Goal: Task Accomplishment & Management: Use online tool/utility

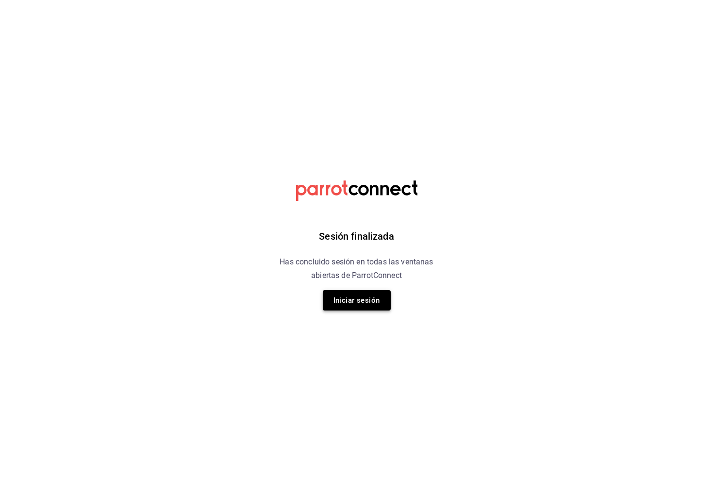
click at [364, 293] on button "Iniciar sesión" at bounding box center [357, 300] width 68 height 20
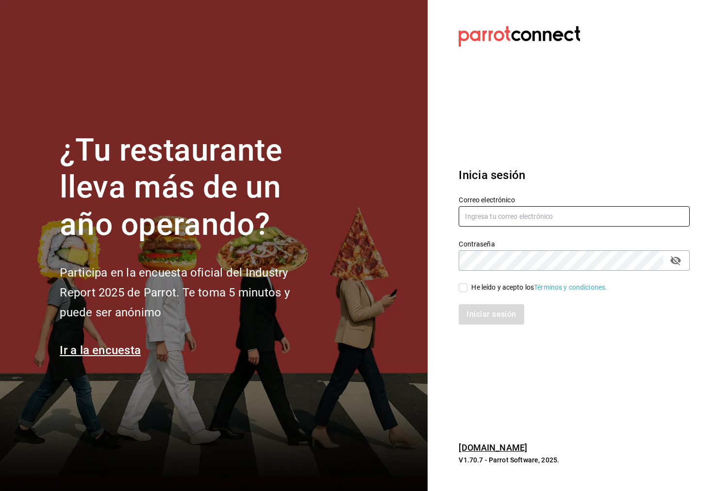
click at [476, 221] on input "text" at bounding box center [574, 216] width 231 height 20
click at [482, 214] on input "text" at bounding box center [574, 216] width 231 height 20
type input "ibraahim@costeno.com"
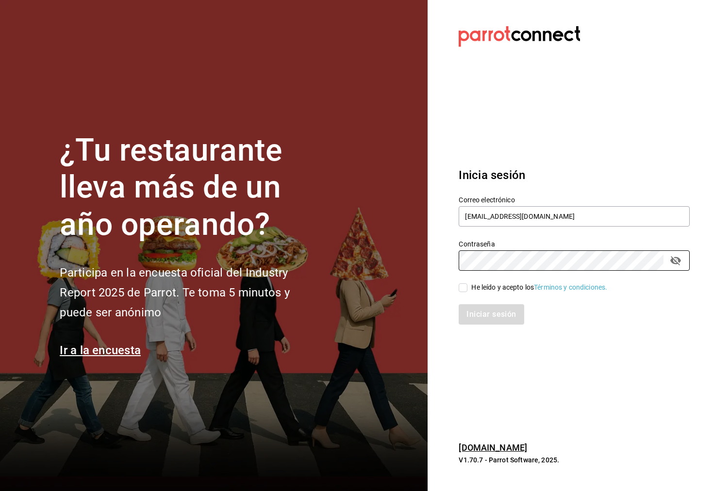
click at [466, 286] on input "He leído y acepto los Términos y condiciones." at bounding box center [463, 287] width 9 height 9
checkbox input "true"
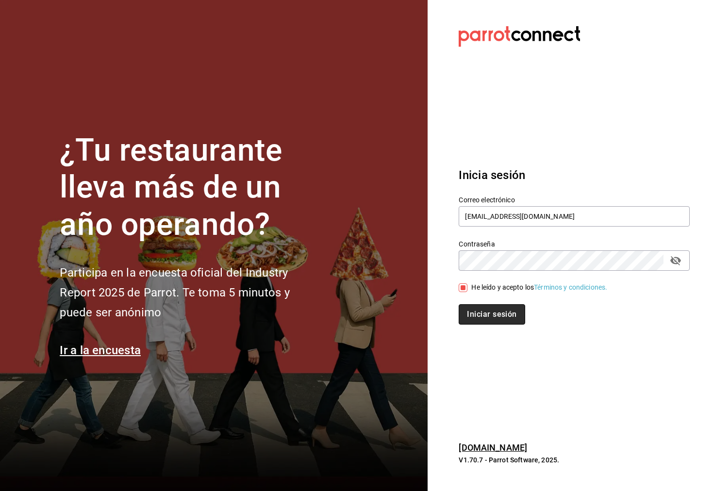
click at [482, 310] on button "Iniciar sesión" at bounding box center [492, 314] width 66 height 20
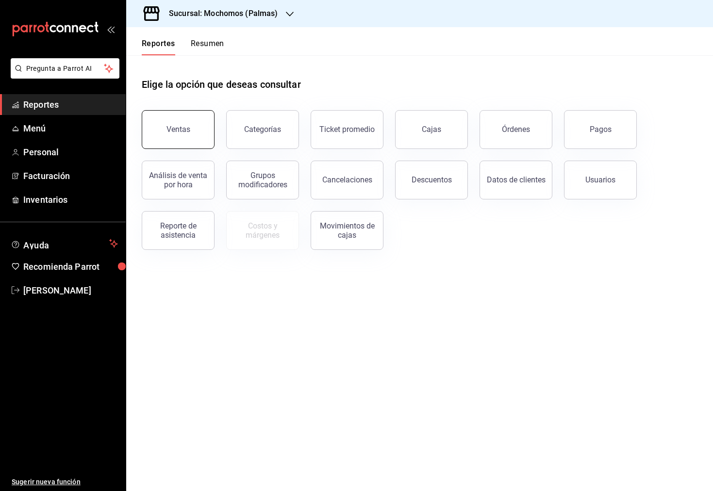
click at [200, 124] on button "Ventas" at bounding box center [178, 129] width 73 height 39
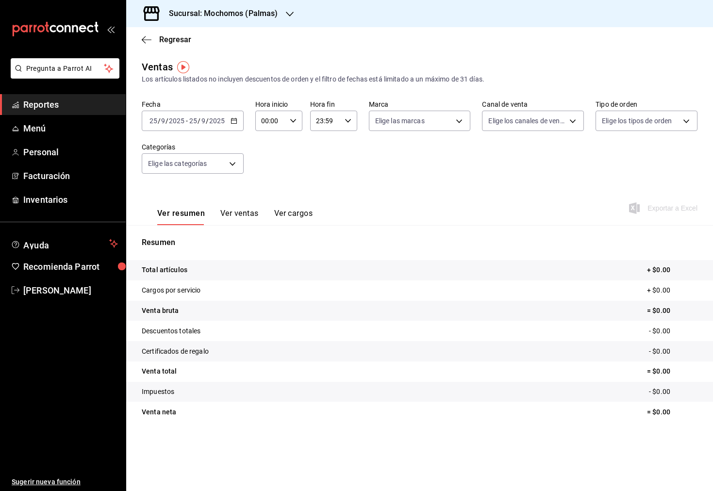
click at [253, 20] on div "Sucursal: Mochomos (Palmas)" at bounding box center [216, 13] width 164 height 27
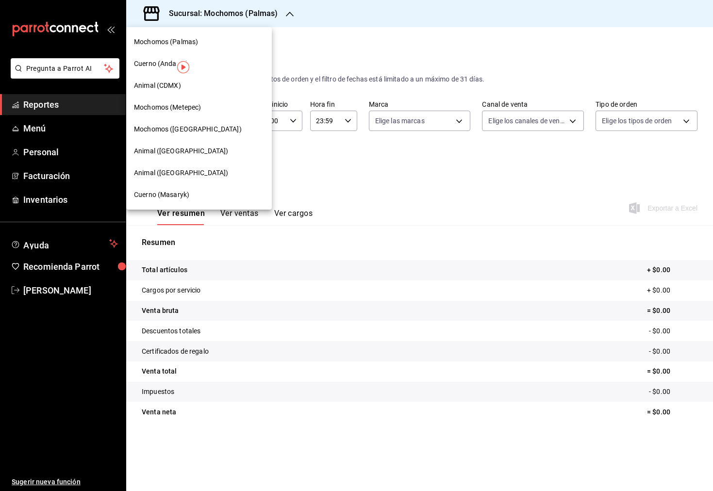
click at [199, 57] on div "Cuerno (Andares)" at bounding box center [199, 64] width 146 height 22
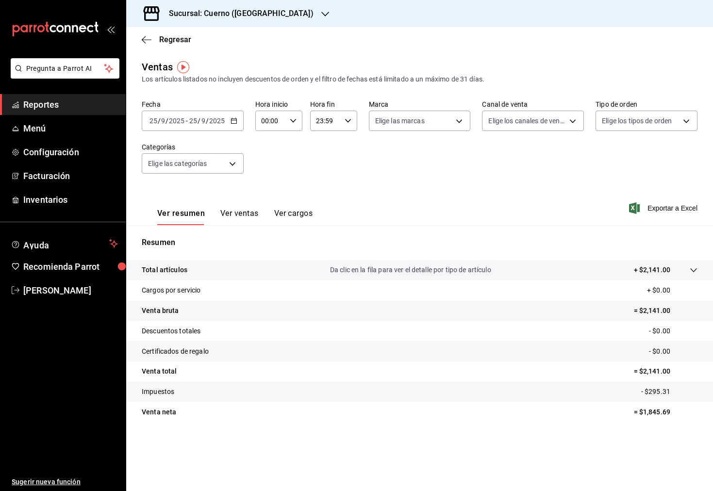
click at [296, 126] on div "00:00 Hora inicio" at bounding box center [278, 121] width 47 height 20
click at [273, 179] on button "05" at bounding box center [267, 171] width 20 height 19
type input "05:00"
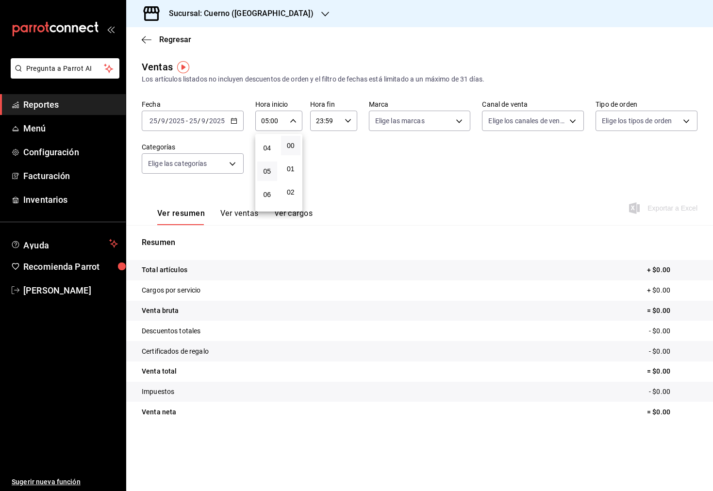
click at [347, 126] on div at bounding box center [356, 245] width 713 height 491
click at [348, 125] on div "23:59 Hora fin" at bounding box center [333, 121] width 47 height 20
click at [349, 146] on span "00" at bounding box center [346, 146] width 8 height 8
click at [321, 169] on span "05" at bounding box center [322, 171] width 8 height 8
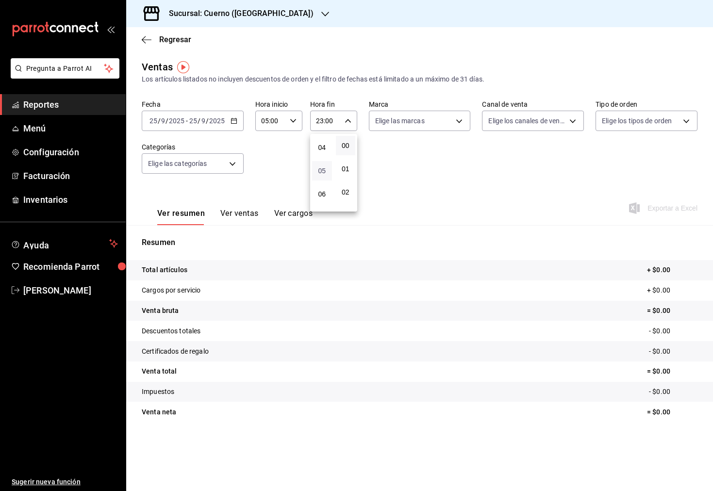
type input "05:00"
click at [227, 123] on div at bounding box center [356, 245] width 713 height 491
click at [238, 123] on div "[DATE] [DATE] - [DATE] [DATE]" at bounding box center [193, 121] width 102 height 20
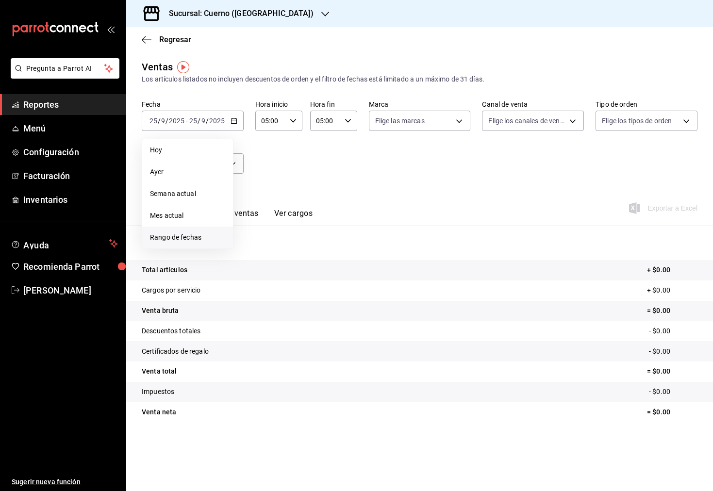
click at [216, 233] on span "Rango de fechas" at bounding box center [187, 238] width 75 height 10
click at [338, 156] on icon "button" at bounding box center [340, 156] width 12 height 12
click at [272, 183] on abbr "1" at bounding box center [270, 185] width 3 height 7
click at [278, 230] on button "15" at bounding box center [270, 227] width 17 height 17
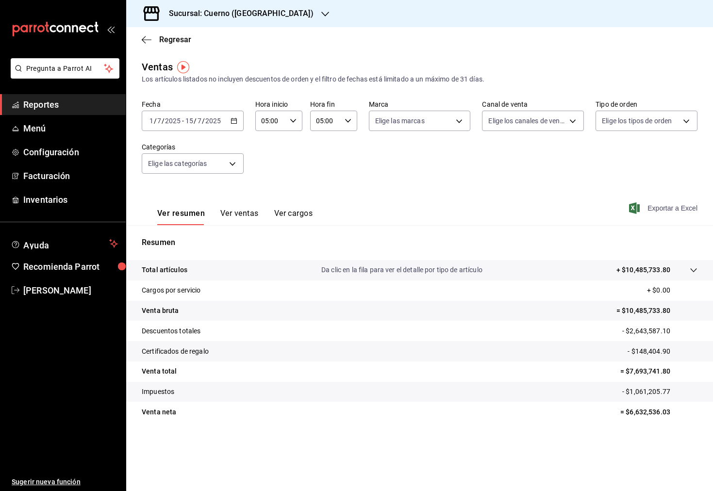
click at [671, 212] on span "Exportar a Excel" at bounding box center [664, 208] width 67 height 12
click at [228, 123] on div "[DATE] [DATE] - [DATE] [DATE]" at bounding box center [193, 121] width 102 height 20
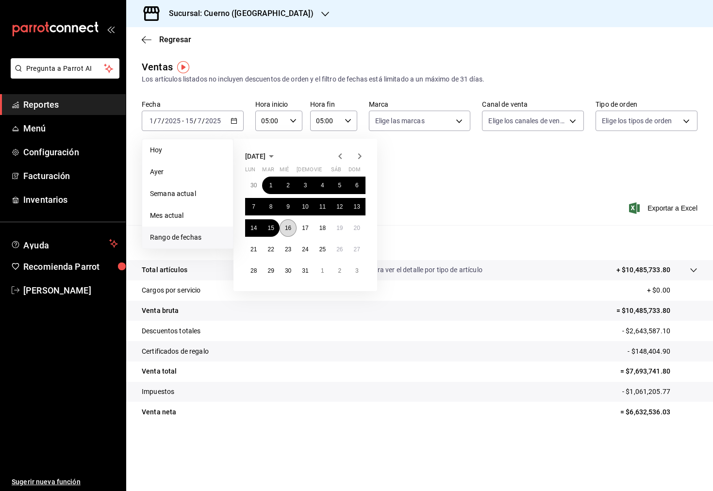
click at [286, 232] on button "16" at bounding box center [288, 227] width 17 height 17
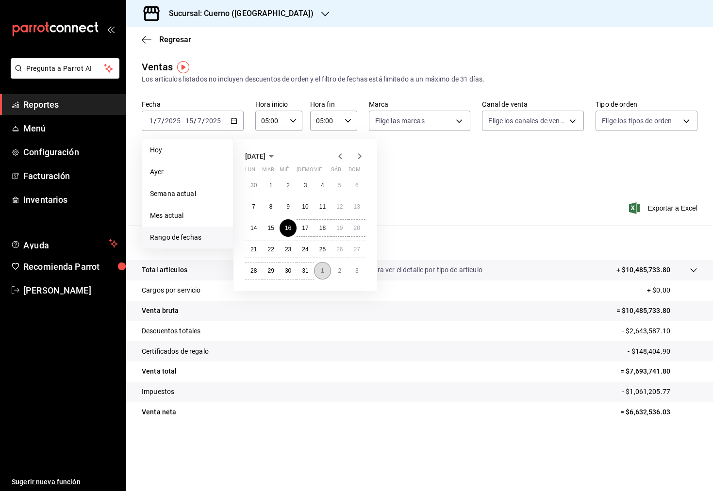
click at [319, 272] on button "1" at bounding box center [322, 270] width 17 height 17
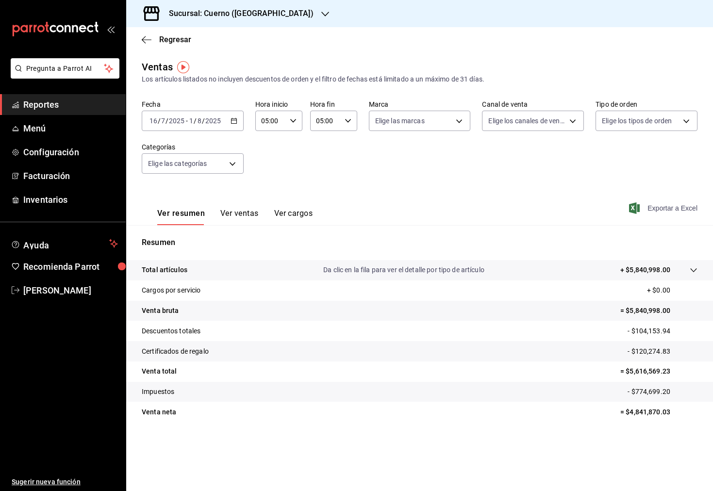
click at [653, 205] on span "Exportar a Excel" at bounding box center [664, 208] width 67 height 12
click at [240, 127] on div "[DATE] [DATE] - [DATE] [DATE]" at bounding box center [193, 121] width 102 height 20
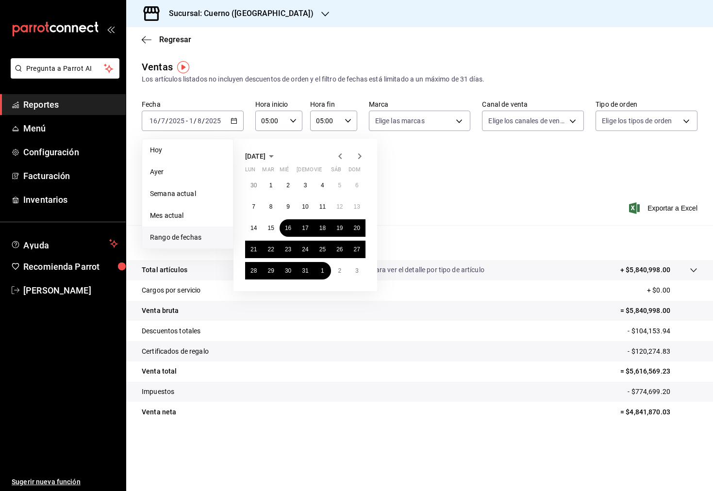
click at [359, 159] on icon "button" at bounding box center [360, 156] width 12 height 12
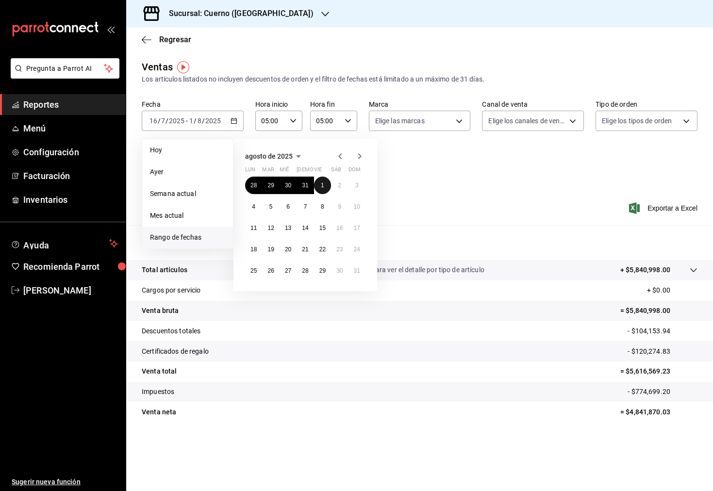
click at [324, 182] on abbr "1" at bounding box center [322, 185] width 3 height 7
click at [322, 227] on abbr "15" at bounding box center [322, 228] width 6 height 7
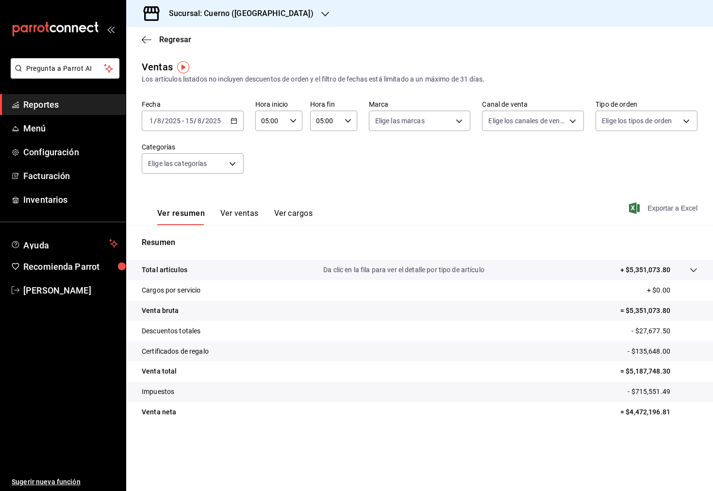
click at [650, 213] on span "Exportar a Excel" at bounding box center [664, 208] width 67 height 12
click at [237, 121] on div "[DATE] [DATE] - [DATE] [DATE]" at bounding box center [193, 121] width 102 height 20
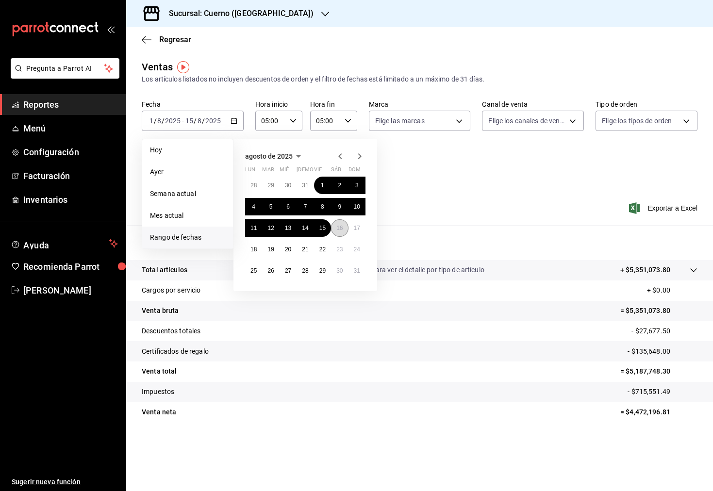
click at [337, 229] on abbr "16" at bounding box center [339, 228] width 6 height 7
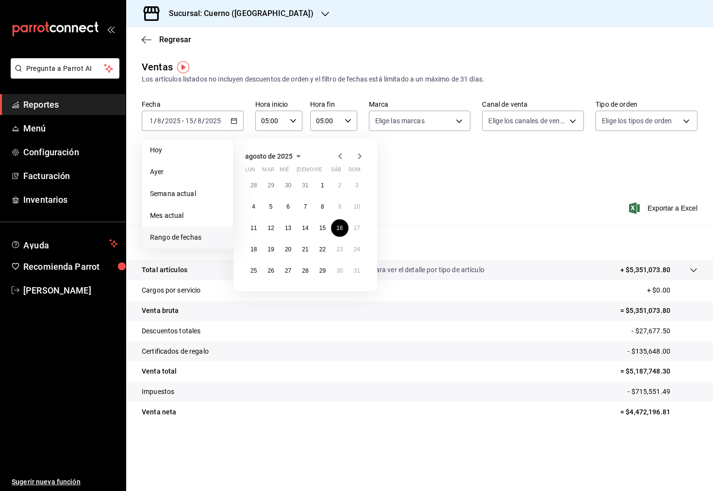
click at [356, 161] on icon "button" at bounding box center [360, 156] width 12 height 12
click at [253, 183] on abbr "1" at bounding box center [253, 185] width 3 height 7
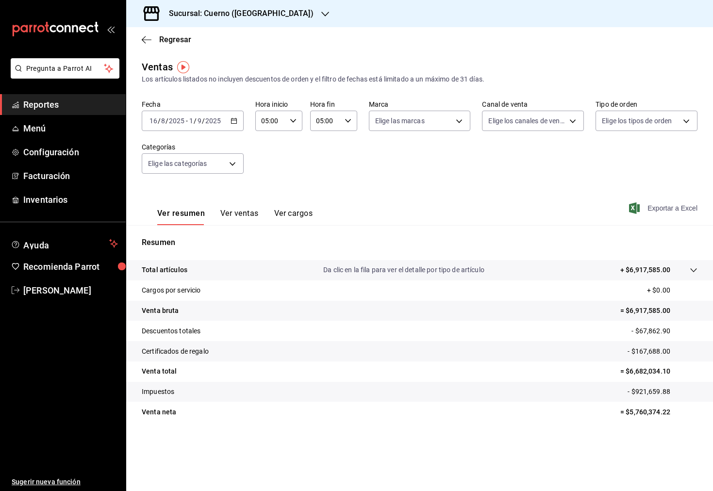
click at [664, 204] on span "Exportar a Excel" at bounding box center [664, 208] width 67 height 12
